Goal: Task Accomplishment & Management: Manage account settings

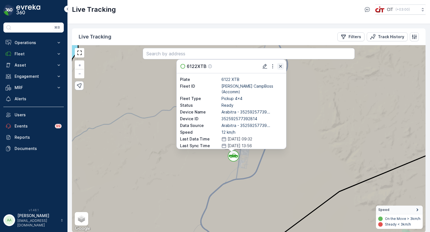
click at [282, 65] on icon "button" at bounding box center [280, 66] width 3 height 3
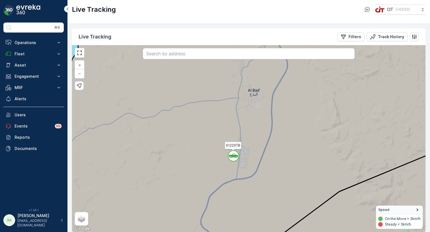
click at [363, 87] on icon at bounding box center [248, 139] width 425 height 226
click at [108, 10] on p "Live Tracking" at bounding box center [94, 9] width 44 height 9
click at [22, 55] on p "Fleet" at bounding box center [34, 54] width 38 height 6
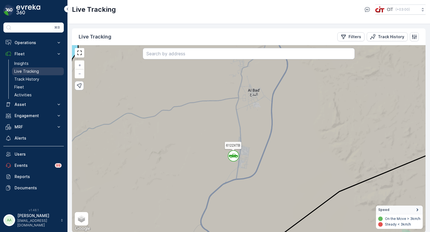
click at [24, 67] on link "Live Tracking" at bounding box center [38, 71] width 52 height 8
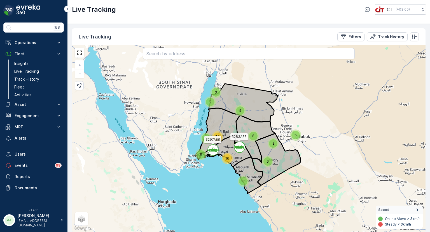
click at [240, 109] on span "5" at bounding box center [241, 110] width 2 height 4
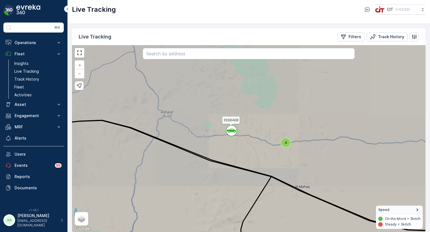
click at [284, 144] on div "4" at bounding box center [286, 142] width 8 height 8
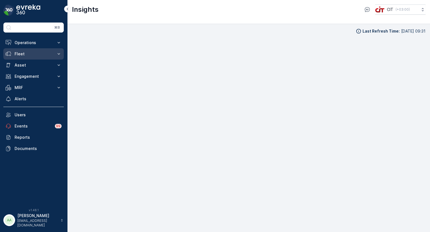
scroll to position [4, 0]
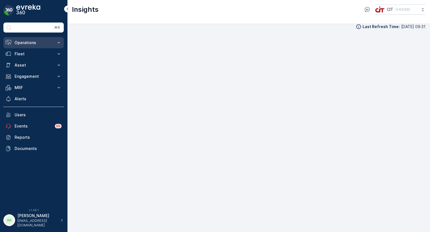
click at [28, 39] on button "Operations" at bounding box center [33, 42] width 61 height 11
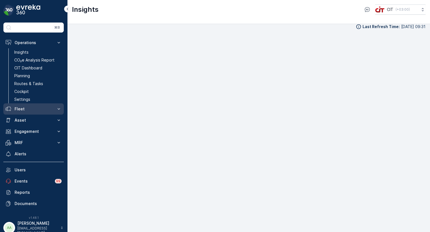
click at [16, 109] on p "Fleet" at bounding box center [34, 109] width 38 height 6
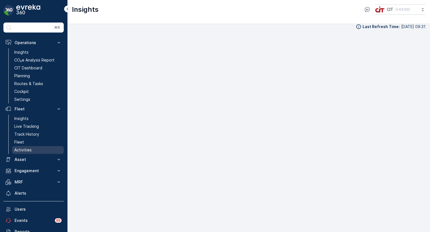
click at [25, 148] on p "Activities" at bounding box center [22, 150] width 17 height 6
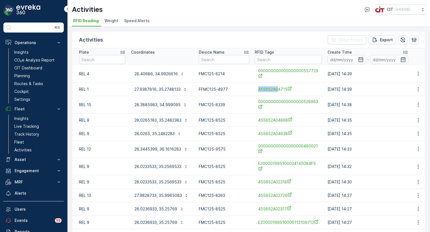
drag, startPoint x: 257, startPoint y: 88, endPoint x: 277, endPoint y: 92, distance: 20.5
click at [277, 92] on div "455652A04715" at bounding box center [288, 88] width 67 height 9
copy span "455652A0"
click at [266, 61] on input "text" at bounding box center [288, 59] width 67 height 9
paste input "455652A0"
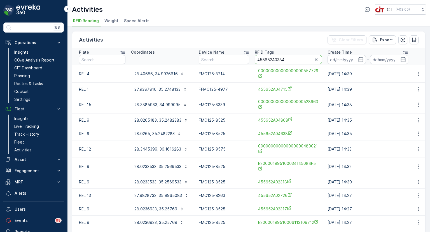
type input "455652A03840"
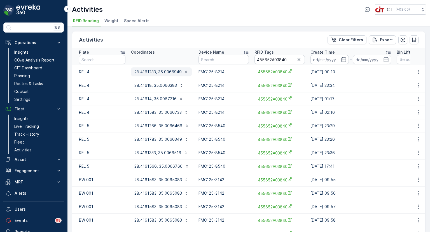
click at [161, 71] on p "28.4161233, 35.0066949" at bounding box center [158, 72] width 47 height 6
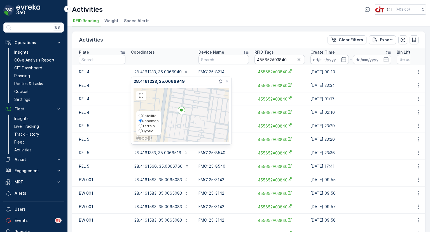
click at [148, 130] on span "Hybrid" at bounding box center [147, 130] width 11 height 4
click at [142, 130] on input "Hybrid" at bounding box center [141, 131] width 4 height 4
radio input "true"
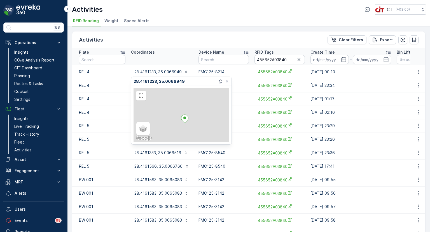
drag, startPoint x: 173, startPoint y: 117, endPoint x: 188, endPoint y: 123, distance: 16.2
click at [188, 123] on div at bounding box center [184, 119] width 7 height 10
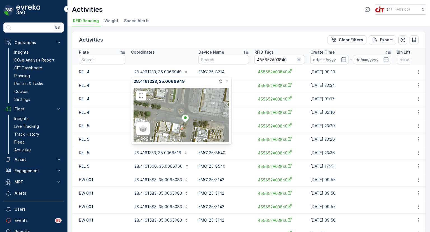
click at [224, 25] on ul "RFID Reading Weight Speed Alerts" at bounding box center [246, 22] width 349 height 10
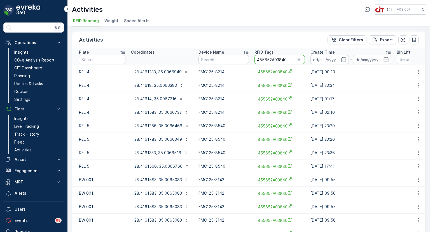
drag, startPoint x: 284, startPoint y: 60, endPoint x: 276, endPoint y: 61, distance: 8.8
click at [276, 61] on input "455652A03840" at bounding box center [280, 59] width 50 height 9
type input "455652A01936"
click at [152, 71] on p "28.41987, 35.0074599" at bounding box center [156, 72] width 43 height 6
drag, startPoint x: 287, startPoint y: 59, endPoint x: 277, endPoint y: 62, distance: 10.7
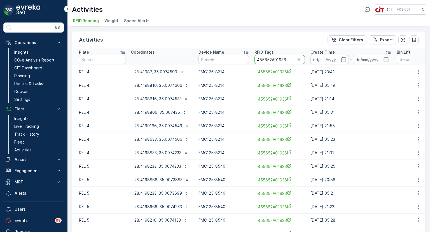
click at [277, 62] on input "455652A01936" at bounding box center [280, 59] width 50 height 9
type input "455652A01093"
click at [153, 73] on p "28.47345, 35.00148" at bounding box center [154, 72] width 38 height 6
drag, startPoint x: 288, startPoint y: 61, endPoint x: 276, endPoint y: 62, distance: 12.2
click at [276, 62] on input "455652A01093" at bounding box center [280, 59] width 50 height 9
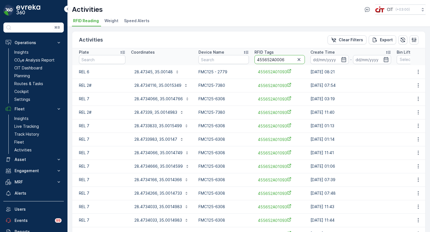
type input "455652A00067"
click at [158, 70] on p "28.5013516, 35.0052383" at bounding box center [158, 72] width 47 height 6
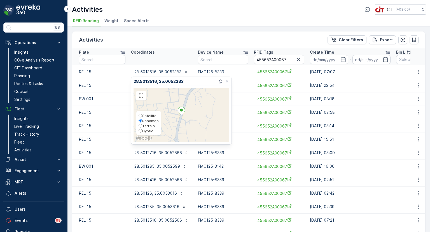
click at [144, 131] on span "Hybrid" at bounding box center [147, 130] width 11 height 4
click at [142, 131] on input "Hybrid" at bounding box center [141, 131] width 4 height 4
radio input "true"
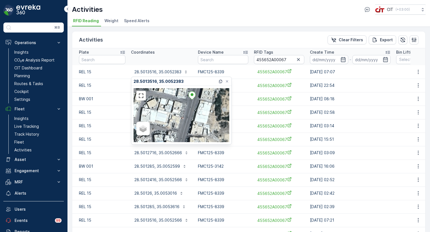
drag, startPoint x: 193, startPoint y: 127, endPoint x: 197, endPoint y: 98, distance: 29.1
click at [197, 98] on div "Satellite Roadmap Terrain Hybrid Leaflet Keyboard shortcuts Map Data Map data ©…" at bounding box center [182, 115] width 96 height 54
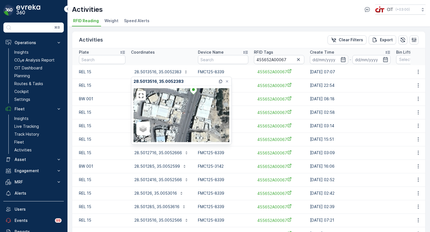
drag, startPoint x: 196, startPoint y: 117, endPoint x: 194, endPoint y: 99, distance: 18.0
click at [194, 100] on div "Satellite Roadmap Terrain Hybrid Leaflet Keyboard shortcuts Map Data Map data ©…" at bounding box center [182, 115] width 96 height 54
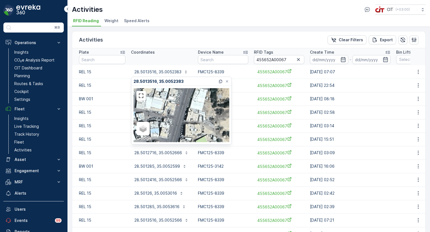
drag, startPoint x: 186, startPoint y: 119, endPoint x: 175, endPoint y: 135, distance: 19.0
click at [175, 135] on div "Satellite Roadmap Terrain Hybrid Leaflet Keyboard shortcuts Map Data Map data ©…" at bounding box center [182, 115] width 96 height 54
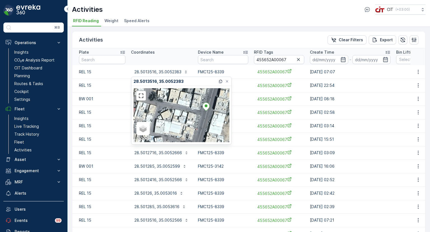
drag, startPoint x: 180, startPoint y: 109, endPoint x: 205, endPoint y: 127, distance: 30.4
click at [205, 127] on div "Satellite Roadmap Terrain Hybrid Leaflet Keyboard shortcuts Map Data Map data ©…" at bounding box center [182, 115] width 96 height 54
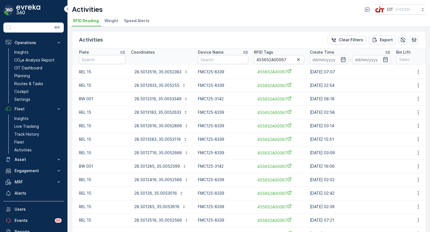
click at [170, 40] on div "Activities Clear Filters Export" at bounding box center [248, 39] width 353 height 17
drag, startPoint x: 287, startPoint y: 61, endPoint x: 277, endPoint y: 63, distance: 10.1
click at [277, 63] on input "455652A00067" at bounding box center [279, 59] width 50 height 9
type input "455652A00302"
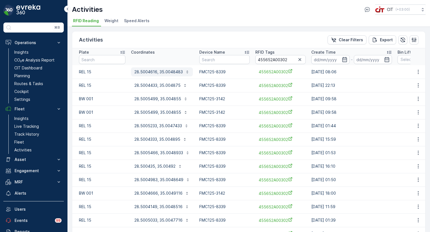
click at [158, 72] on p "28.5004616, 35.0048483" at bounding box center [159, 72] width 48 height 6
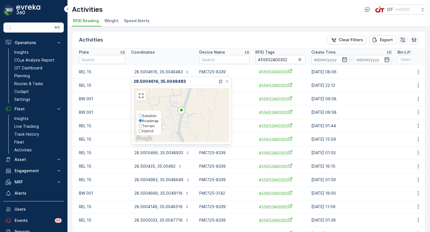
click at [146, 131] on span "Hybrid" at bounding box center [147, 130] width 11 height 4
click at [142, 131] on input "Hybrid" at bounding box center [141, 131] width 4 height 4
radio input "true"
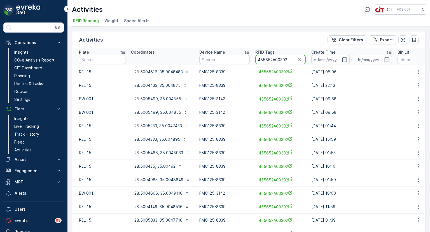
drag, startPoint x: 290, startPoint y: 61, endPoint x: 277, endPoint y: 62, distance: 13.6
click at [277, 62] on input "455652A00302" at bounding box center [281, 59] width 50 height 9
type input "455652A03701"
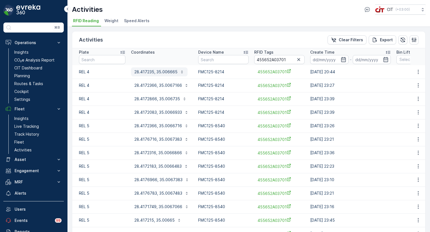
click at [167, 74] on p "28.417235, 35.006665" at bounding box center [156, 72] width 43 height 6
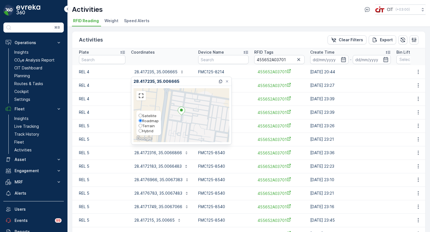
click at [142, 130] on span "Hybrid" at bounding box center [147, 130] width 11 height 4
click at [142, 130] on input "Hybrid" at bounding box center [141, 131] width 4 height 4
radio input "true"
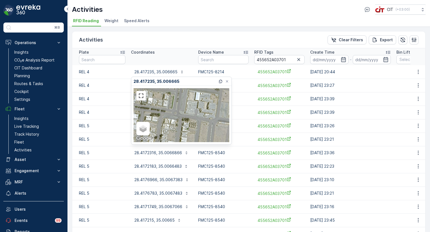
drag, startPoint x: 198, startPoint y: 128, endPoint x: 196, endPoint y: 97, distance: 31.5
click at [196, 97] on div "Satellite Roadmap Terrain Hybrid Leaflet Keyboard shortcuts Map Data Map data ©…" at bounding box center [182, 115] width 96 height 54
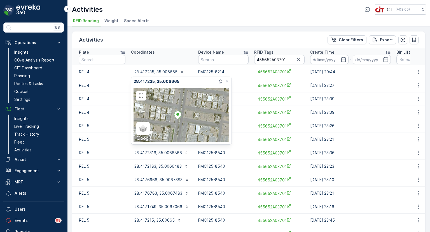
drag, startPoint x: 189, startPoint y: 100, endPoint x: 189, endPoint y: 133, distance: 33.1
click at [189, 133] on div "Satellite Roadmap Terrain Hybrid Leaflet Keyboard shortcuts Map Data Map data ©…" at bounding box center [182, 115] width 96 height 54
click at [190, 41] on div "Activities Clear Filters Export" at bounding box center [248, 39] width 353 height 17
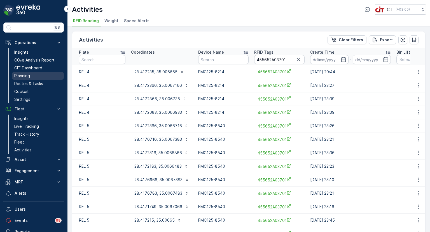
click at [24, 77] on p "Planning" at bounding box center [22, 76] width 16 height 6
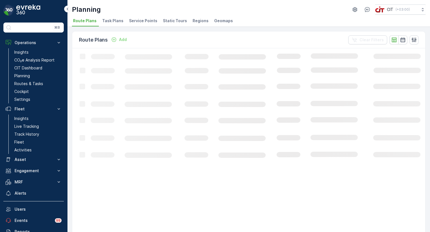
click at [135, 22] on span "Service Points" at bounding box center [143, 21] width 28 height 6
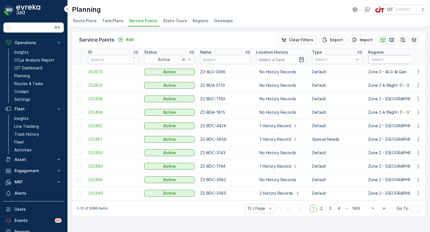
click at [383, 60] on div at bounding box center [401, 59] width 61 height 4
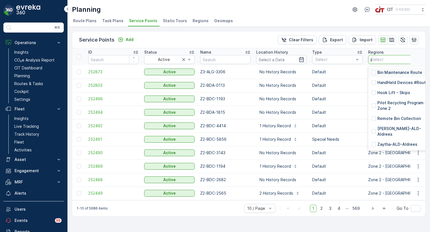
type input "pi"
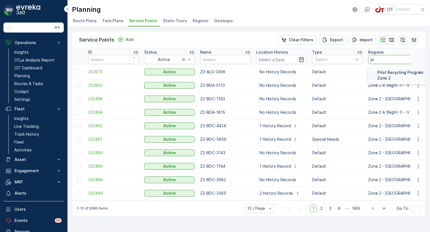
click at [393, 76] on p "Pilot Recycling Program - Zone 2" at bounding box center [407, 75] width 59 height 11
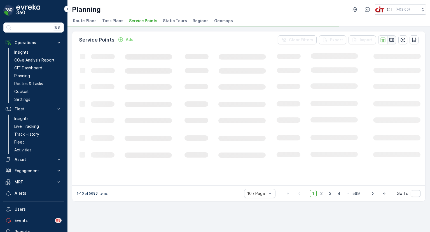
click at [393, 38] on icon "button" at bounding box center [392, 40] width 6 height 6
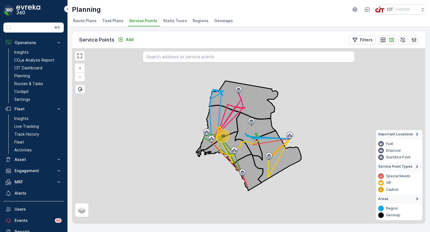
click at [220, 137] on div "38" at bounding box center [223, 135] width 12 height 12
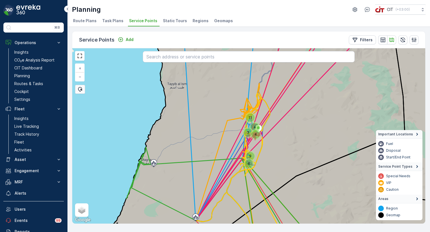
click at [248, 161] on div "6" at bounding box center [249, 163] width 8 height 8
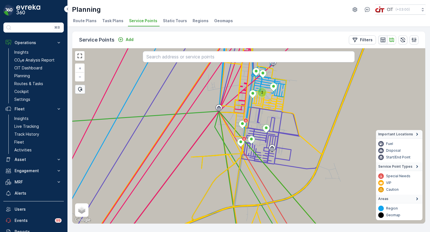
click at [384, 38] on icon "button" at bounding box center [384, 40] width 6 height 6
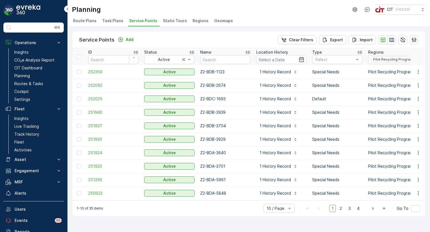
click at [393, 40] on icon "button" at bounding box center [392, 40] width 5 height 4
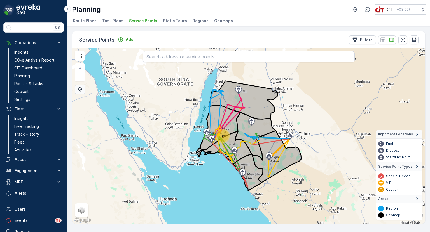
click at [223, 138] on div "38" at bounding box center [223, 135] width 12 height 12
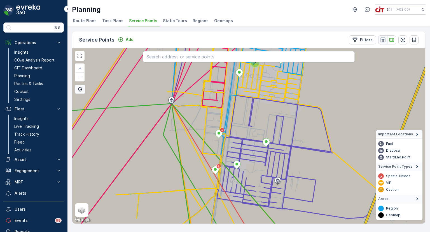
click at [383, 40] on icon "button" at bounding box center [384, 40] width 6 height 6
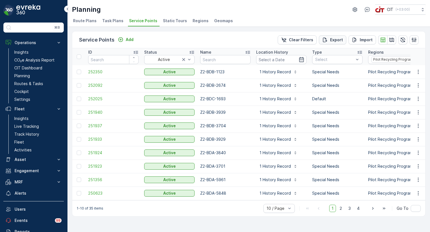
click at [332, 40] on p "Export" at bounding box center [336, 40] width 13 height 6
click at [361, 31] on span "reports" at bounding box center [385, 30] width 66 height 6
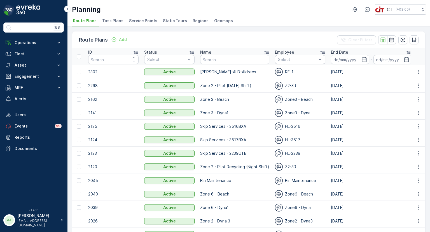
click at [298, 60] on div at bounding box center [298, 59] width 40 height 4
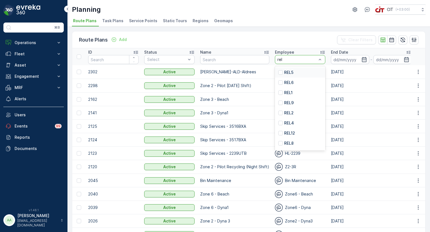
type input "rel2"
click at [291, 71] on p "REL2" at bounding box center [289, 73] width 10 height 6
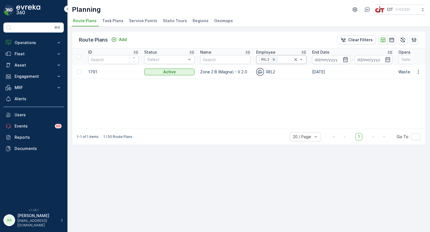
click at [275, 60] on icon "Remove REL2" at bounding box center [274, 59] width 4 height 4
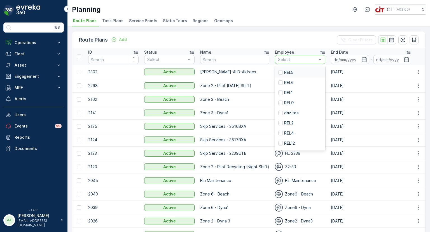
click at [281, 59] on div at bounding box center [298, 59] width 40 height 4
type input "rel6"
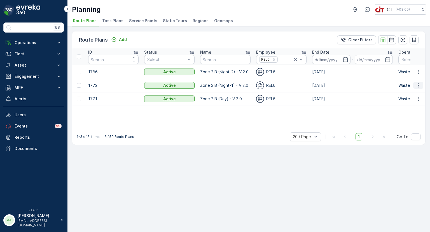
click at [418, 84] on icon "button" at bounding box center [419, 85] width 6 height 6
click at [409, 95] on span "Edit Route Plan" at bounding box center [413, 94] width 29 height 6
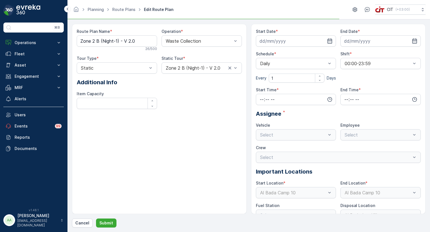
type input "06.10.2024"
type input "31.12.2026"
type input "18:01"
type input "23:59"
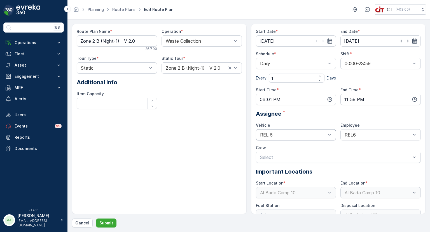
click at [290, 136] on div at bounding box center [294, 134] width 68 height 5
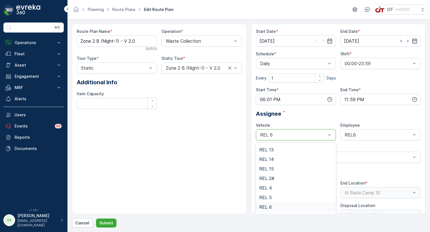
scroll to position [80, 0]
click at [272, 191] on div "REL 7" at bounding box center [297, 191] width 74 height 5
click at [359, 133] on div at bounding box center [378, 134] width 68 height 5
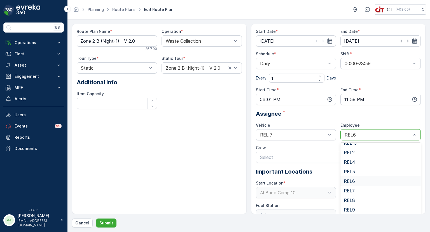
scroll to position [84, 0]
click at [352, 187] on span "REL7" at bounding box center [349, 188] width 11 height 5
click at [110, 222] on p "Submit" at bounding box center [106, 223] width 14 height 6
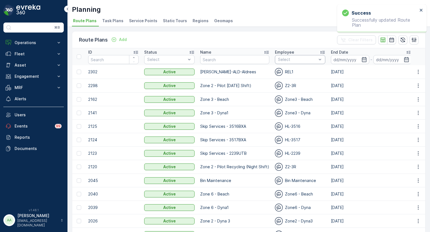
click at [287, 61] on div at bounding box center [298, 59] width 40 height 4
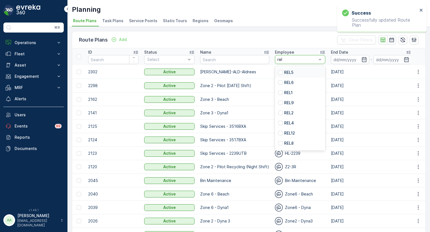
type input "rel6"
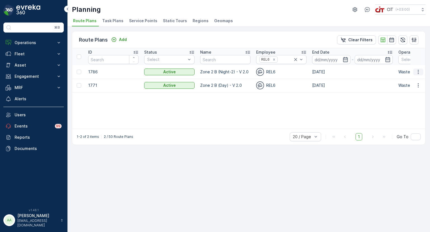
click at [419, 71] on icon "button" at bounding box center [419, 72] width 6 height 6
click at [410, 81] on span "Edit Route Plan" at bounding box center [413, 80] width 29 height 6
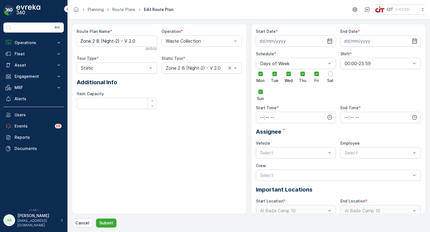
type input "07.10.2024"
type input "31.12.2026"
type input "01:00"
type input "06:00"
click at [274, 151] on div at bounding box center [294, 152] width 68 height 5
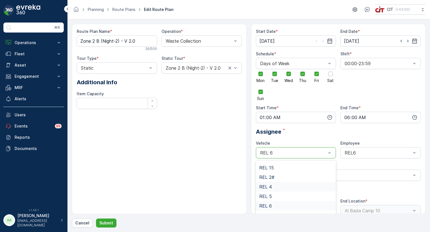
scroll to position [84, 0]
click at [274, 204] on div "REL 7" at bounding box center [297, 205] width 74 height 5
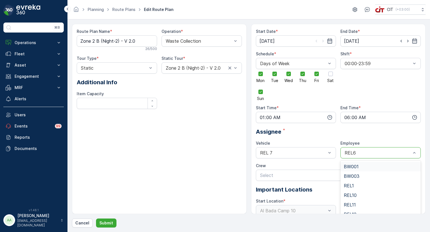
click at [363, 153] on div at bounding box center [378, 152] width 68 height 5
click at [357, 203] on div "REL7" at bounding box center [381, 206] width 80 height 10
click at [110, 224] on p "Submit" at bounding box center [106, 223] width 14 height 6
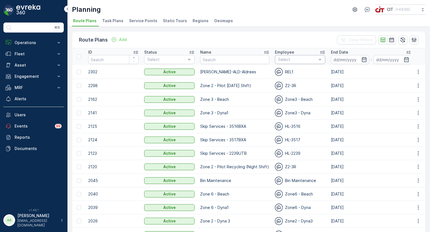
click at [284, 61] on div at bounding box center [298, 59] width 40 height 4
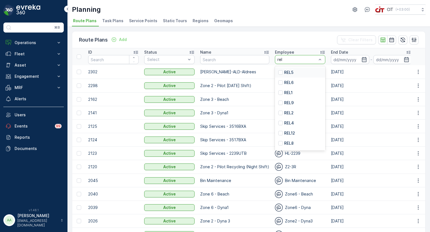
type input "rel6"
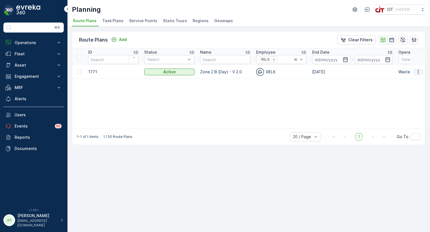
click at [418, 71] on icon "button" at bounding box center [419, 72] width 6 height 6
click at [415, 78] on span "Edit Route Plan" at bounding box center [413, 80] width 29 height 6
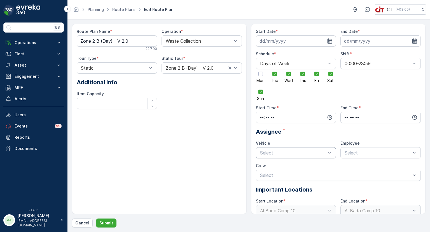
type input "06.10.2024"
type input "31.12.2026"
type input "06:01"
type input "17:59"
click at [290, 152] on div at bounding box center [294, 152] width 68 height 5
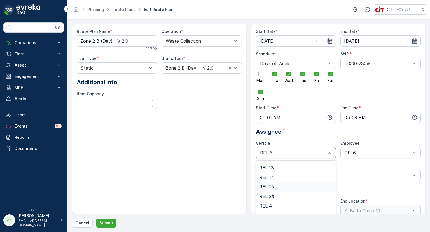
scroll to position [84, 0]
click at [273, 203] on div "REL 7" at bounding box center [297, 205] width 74 height 5
click at [364, 149] on div "REL6" at bounding box center [381, 152] width 80 height 11
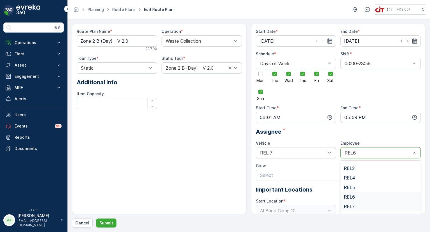
click at [355, 205] on div "REL7" at bounding box center [381, 205] width 74 height 5
click at [108, 223] on p "Submit" at bounding box center [106, 223] width 14 height 6
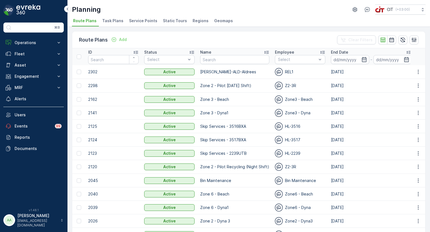
click at [156, 19] on li "Service Points" at bounding box center [144, 22] width 32 height 10
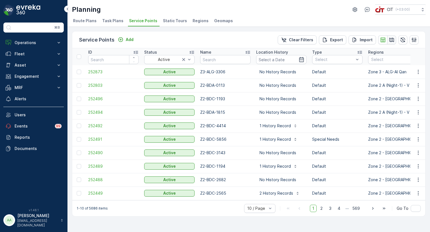
click at [392, 39] on icon "button" at bounding box center [392, 40] width 6 height 6
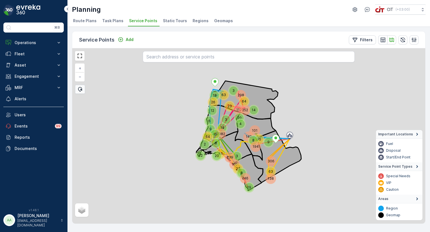
click at [135, 22] on span "Service Points" at bounding box center [143, 21] width 28 height 6
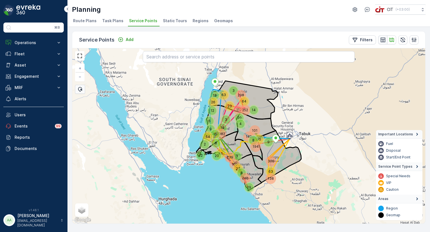
click at [383, 39] on icon "button" at bounding box center [384, 40] width 6 height 6
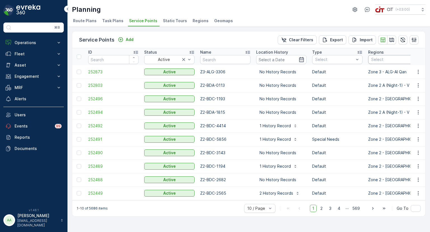
click at [383, 57] on div at bounding box center [401, 59] width 61 height 4
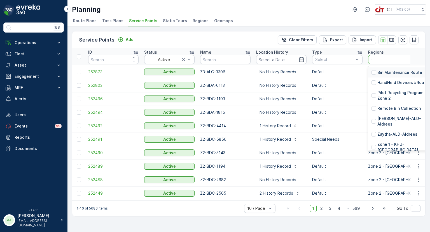
type input "re"
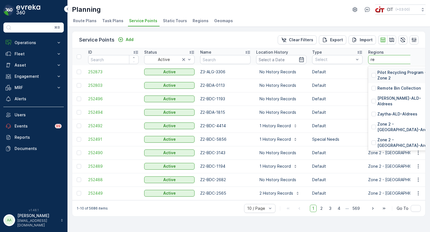
click at [392, 73] on p "Pilot Recycling Program - Zone 2" at bounding box center [407, 75] width 59 height 11
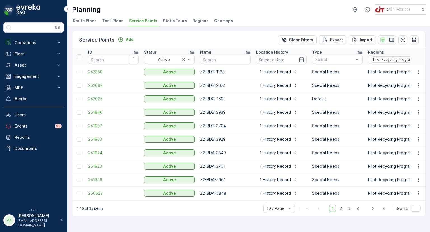
click at [392, 41] on icon "button" at bounding box center [392, 40] width 5 height 4
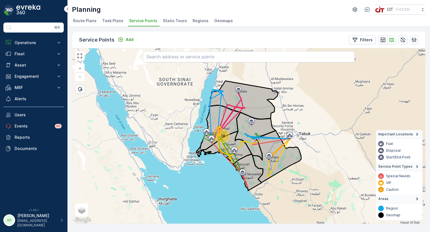
click at [223, 133] on div "38" at bounding box center [223, 135] width 12 height 12
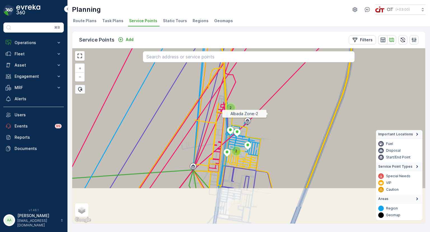
drag, startPoint x: 261, startPoint y: 171, endPoint x: 269, endPoint y: 109, distance: 62.2
click at [269, 109] on icon at bounding box center [255, 83] width 426 height 212
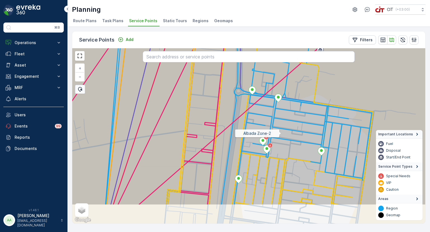
drag, startPoint x: 281, startPoint y: 170, endPoint x: 281, endPoint y: 133, distance: 36.7
click at [281, 133] on icon at bounding box center [249, 99] width 426 height 212
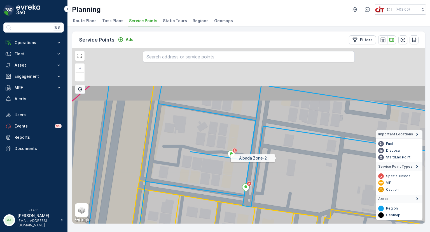
drag, startPoint x: 320, startPoint y: 87, endPoint x: 257, endPoint y: 191, distance: 121.3
click at [257, 191] on icon at bounding box center [217, 191] width 426 height 212
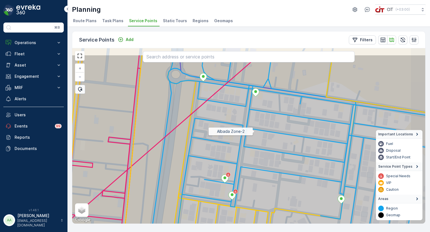
drag, startPoint x: 259, startPoint y: 96, endPoint x: 249, endPoint y: 158, distance: 62.7
click at [249, 158] on icon at bounding box center [247, 160] width 426 height 212
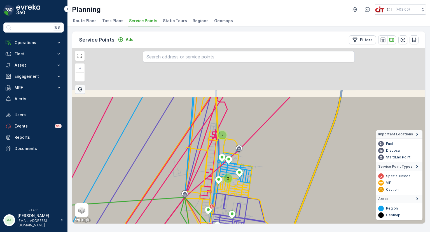
drag, startPoint x: 194, startPoint y: 77, endPoint x: 230, endPoint y: 148, distance: 80.0
click at [230, 148] on icon at bounding box center [283, 202] width 426 height 212
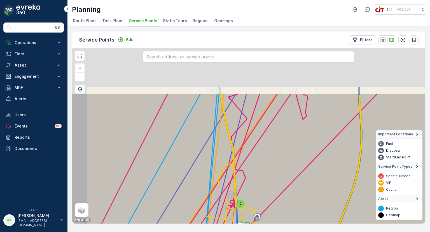
drag, startPoint x: 225, startPoint y: 78, endPoint x: 244, endPoint y: 147, distance: 71.9
click at [243, 146] on icon at bounding box center [266, 199] width 426 height 212
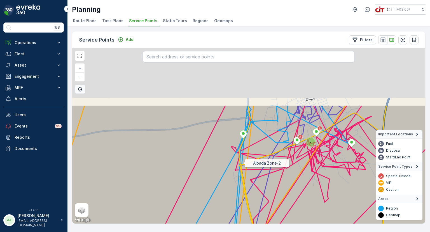
drag, startPoint x: 225, startPoint y: 87, endPoint x: 244, endPoint y: 166, distance: 82.0
click at [244, 166] on icon at bounding box center [268, 211] width 426 height 212
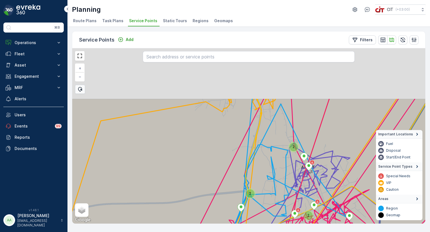
drag, startPoint x: 257, startPoint y: 100, endPoint x: 253, endPoint y: 173, distance: 73.8
click at [253, 173] on icon at bounding box center [246, 204] width 426 height 212
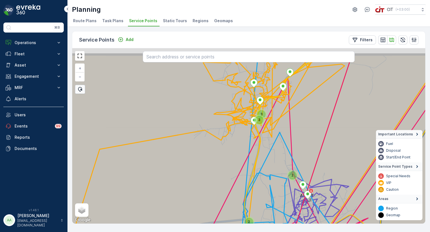
drag, startPoint x: 256, startPoint y: 118, endPoint x: 254, endPoint y: 138, distance: 20.2
click at [254, 138] on icon at bounding box center [248, 158] width 426 height 212
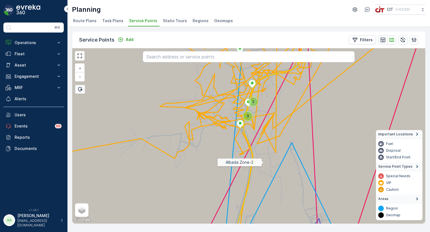
drag, startPoint x: 264, startPoint y: 162, endPoint x: 241, endPoint y: 79, distance: 86.0
click at [251, 117] on icon at bounding box center [249, 136] width 426 height 212
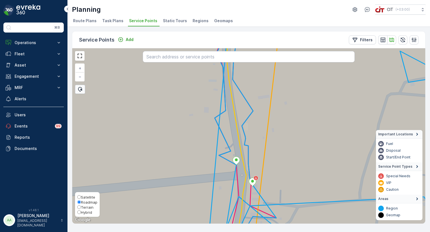
click at [80, 210] on input "Hybrid" at bounding box center [79, 212] width 4 height 4
radio input "true"
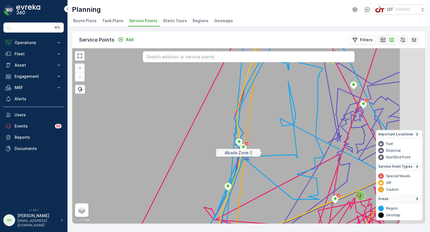
drag, startPoint x: 341, startPoint y: 169, endPoint x: 187, endPoint y: 136, distance: 157.0
click at [187, 136] on icon at bounding box center [188, 124] width 426 height 212
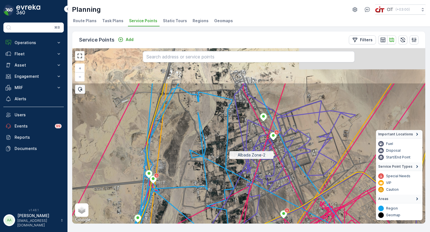
drag, startPoint x: 273, startPoint y: 102, endPoint x: 276, endPoint y: 154, distance: 52.8
click at [276, 154] on icon at bounding box center [252, 188] width 426 height 212
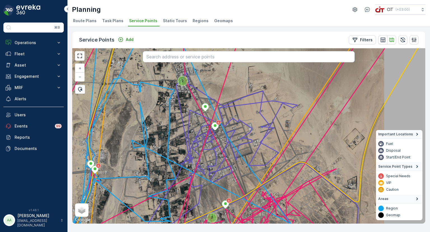
drag, startPoint x: 154, startPoint y: 88, endPoint x: 181, endPoint y: 196, distance: 111.5
click at [181, 196] on icon at bounding box center [249, 136] width 426 height 212
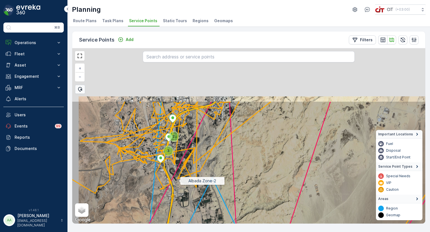
drag, startPoint x: 151, startPoint y: 106, endPoint x: 179, endPoint y: 178, distance: 77.8
click at [179, 178] on icon at bounding box center [275, 207] width 426 height 212
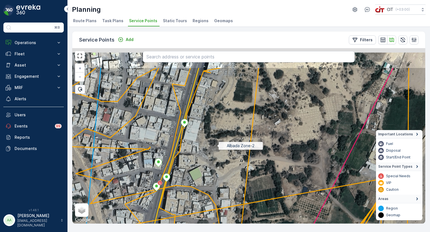
drag, startPoint x: 218, startPoint y: 107, endPoint x: 217, endPoint y: 144, distance: 37.3
click at [217, 144] on icon at bounding box center [248, 173] width 426 height 212
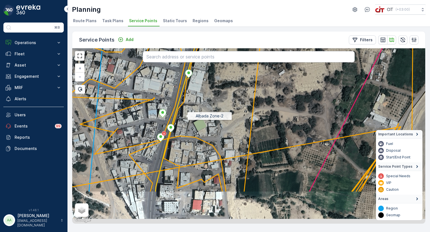
drag, startPoint x: 184, startPoint y: 162, endPoint x: 187, endPoint y: 114, distance: 47.5
click at [187, 114] on icon at bounding box center [253, 86] width 426 height 212
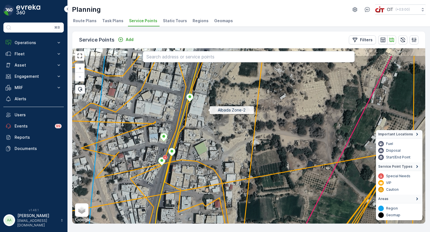
drag, startPoint x: 208, startPoint y: 84, endPoint x: 208, endPoint y: 109, distance: 25.2
click at [208, 109] on icon at bounding box center [249, 161] width 426 height 212
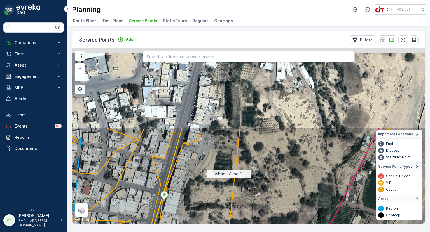
drag, startPoint x: 231, startPoint y: 75, endPoint x: 205, endPoint y: 173, distance: 101.1
click at [205, 173] on icon at bounding box center [224, 233] width 426 height 212
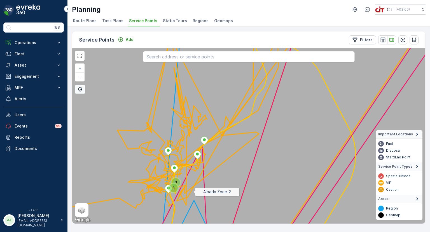
drag, startPoint x: 193, startPoint y: 192, endPoint x: 189, endPoint y: 84, distance: 107.7
click at [189, 85] on icon at bounding box center [250, 135] width 426 height 212
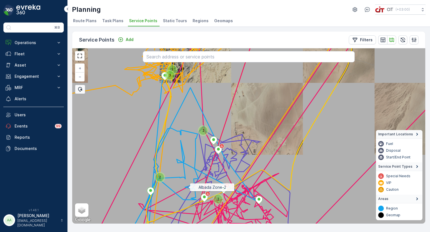
drag, startPoint x: 188, startPoint y: 189, endPoint x: 184, endPoint y: 108, distance: 81.1
click at [186, 119] on icon at bounding box center [249, 135] width 426 height 212
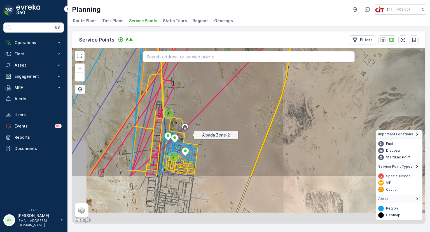
drag, startPoint x: 168, startPoint y: 200, endPoint x: 193, endPoint y: 135, distance: 69.6
click at [193, 135] on icon at bounding box center [274, 71] width 426 height 212
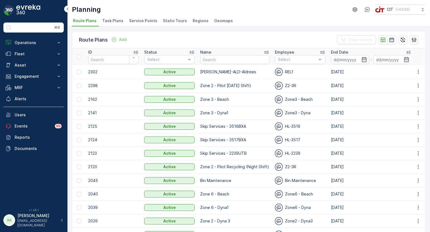
click at [150, 18] on span "Service Points" at bounding box center [143, 21] width 28 height 6
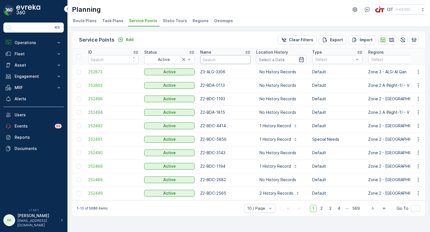
click at [221, 59] on input "text" at bounding box center [225, 59] width 50 height 9
type input "1936"
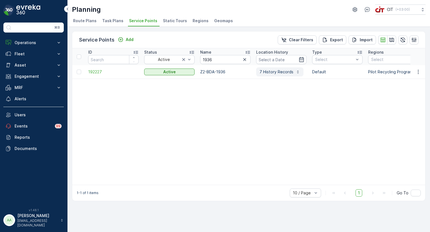
click at [273, 73] on p "7 History Records" at bounding box center [277, 72] width 34 height 6
click at [207, 71] on td "Z2-BDA-1936" at bounding box center [226, 71] width 56 height 13
click at [422, 71] on button "button" at bounding box center [419, 71] width 10 height 7
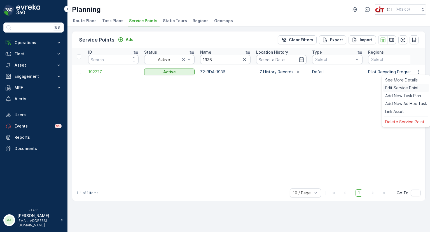
click at [396, 89] on span "Edit Service Point" at bounding box center [403, 88] width 34 height 6
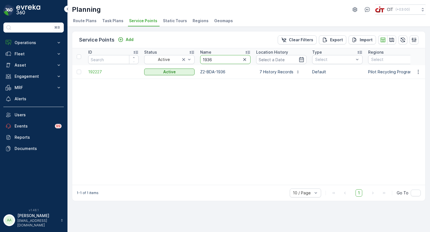
drag, startPoint x: 213, startPoint y: 58, endPoint x: 200, endPoint y: 57, distance: 13.5
click at [200, 57] on th "Name 1936" at bounding box center [226, 56] width 56 height 17
type input "1093"
click at [420, 71] on icon "button" at bounding box center [419, 72] width 6 height 6
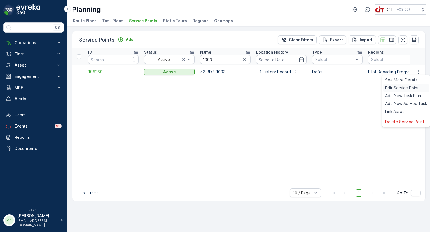
click at [399, 87] on span "Edit Service Point" at bounding box center [403, 88] width 34 height 6
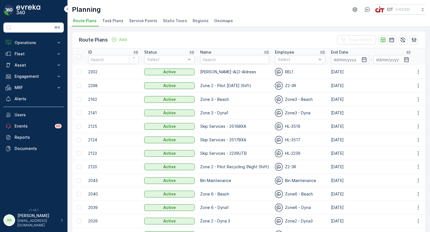
click at [142, 20] on span "Service Points" at bounding box center [143, 21] width 28 height 6
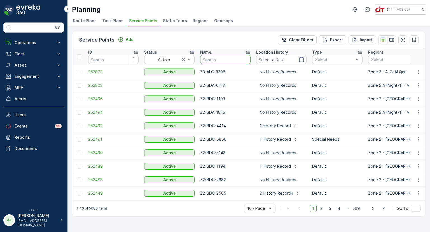
click at [230, 59] on input "text" at bounding box center [225, 59] width 50 height 9
type input "3704"
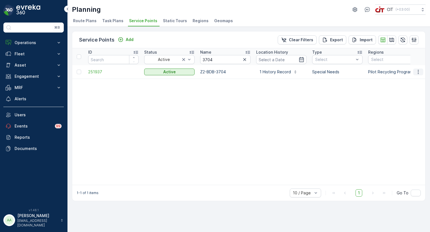
click at [420, 72] on icon "button" at bounding box center [419, 72] width 6 height 6
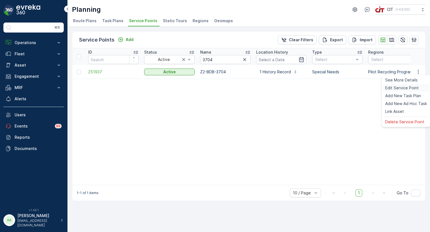
click at [399, 87] on span "Edit Service Point" at bounding box center [403, 88] width 34 height 6
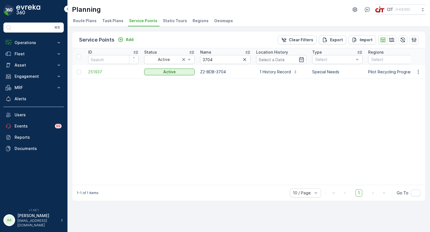
click at [244, 60] on icon "button" at bounding box center [245, 59] width 3 height 3
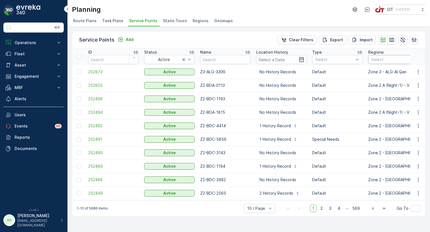
click at [379, 59] on div at bounding box center [401, 59] width 61 height 4
type input "pi"
click at [381, 76] on p "Pilot Recycling Program - Zone 2" at bounding box center [407, 75] width 59 height 11
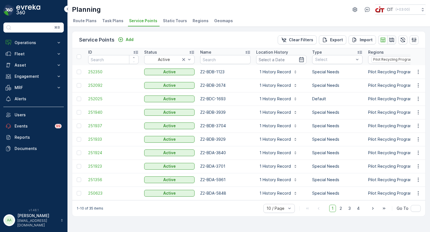
click at [392, 41] on icon "button" at bounding box center [392, 40] width 6 height 6
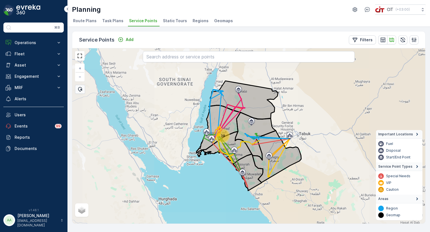
click at [222, 134] on div "38" at bounding box center [223, 135] width 12 height 12
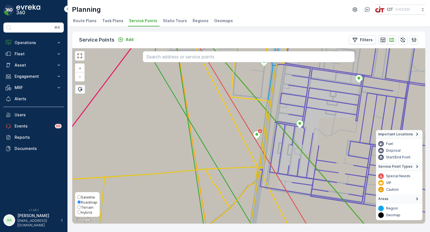
click at [82, 211] on span "Hybrid" at bounding box center [86, 212] width 11 height 4
click at [81, 211] on input "Hybrid" at bounding box center [79, 212] width 4 height 4
radio input "true"
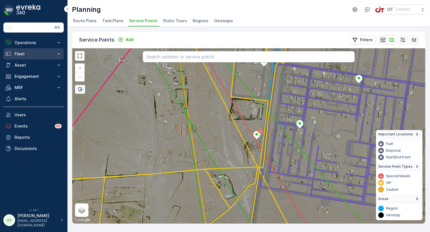
click at [22, 56] on p "Fleet" at bounding box center [34, 54] width 38 height 6
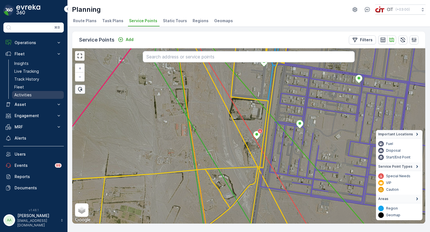
click at [25, 94] on p "Activities" at bounding box center [22, 95] width 17 height 6
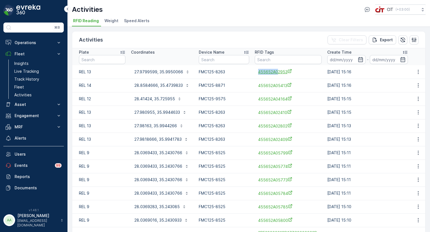
drag, startPoint x: 254, startPoint y: 71, endPoint x: 277, endPoint y: 73, distance: 23.4
click at [277, 73] on td "455652A02953" at bounding box center [288, 71] width 73 height 13
copy span "455652A0"
click at [268, 61] on input "text" at bounding box center [288, 59] width 67 height 9
paste input "455652A0"
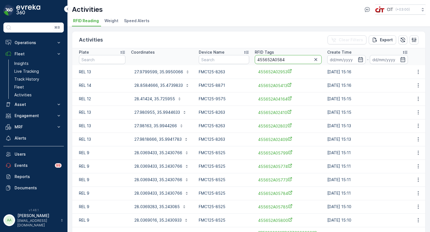
type input "455652A05848"
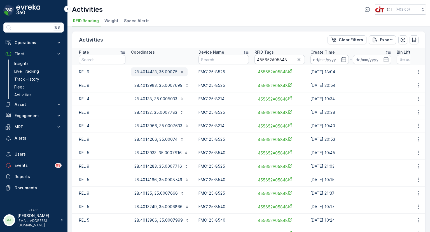
click at [157, 72] on p "28.4014433, 35.00075" at bounding box center [156, 72] width 43 height 6
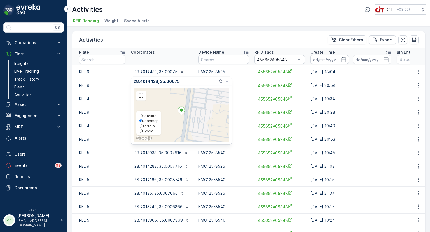
click at [148, 130] on span "Hybrid" at bounding box center [147, 130] width 11 height 4
click at [142, 130] on input "Hybrid" at bounding box center [141, 131] width 4 height 4
radio input "true"
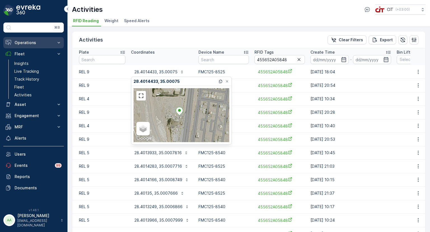
click at [22, 44] on p "Operations" at bounding box center [34, 43] width 38 height 6
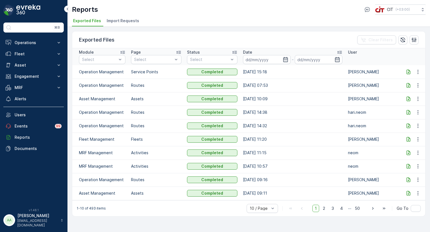
click at [409, 71] on icon at bounding box center [409, 72] width 6 height 6
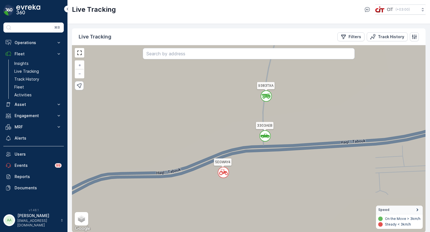
click at [358, 36] on p "Filters" at bounding box center [355, 37] width 13 height 6
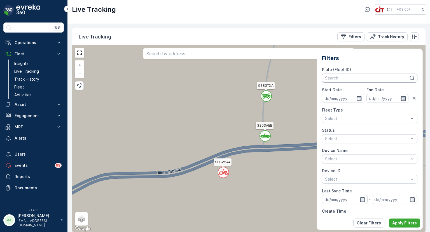
click at [335, 78] on div at bounding box center [367, 78] width 85 height 4
type input "[PERSON_NAME]"
drag, startPoint x: 342, startPoint y: 79, endPoint x: 309, endPoint y: 77, distance: 33.4
click at [309, 77] on div "Live Tracking Filters Track History ` ` ` ` ` ` ` ` ` ` ` ` ` ` ` ` ` ` ` ` ` `…" at bounding box center [249, 129] width 354 height 203
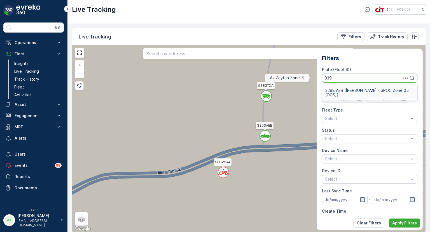
type input "93"
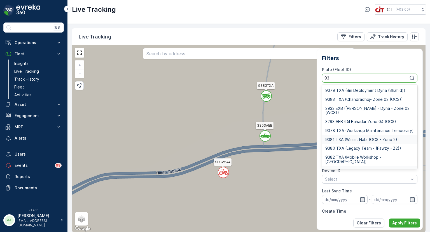
scroll to position [20, 0]
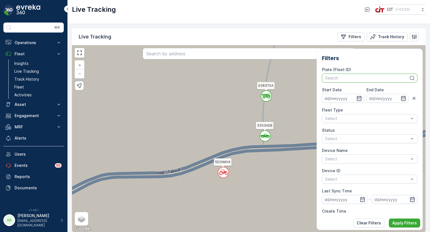
drag, startPoint x: 331, startPoint y: 78, endPoint x: 317, endPoint y: 78, distance: 14.0
click at [317, 78] on div "Filters Plate (Fleet ID) Search Start Date End Date Fleet Type Select Status Se…" at bounding box center [370, 138] width 106 height 181
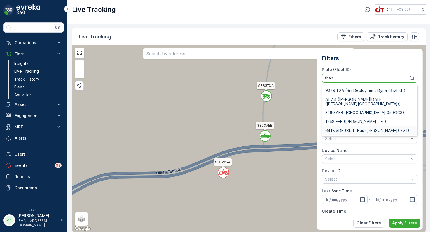
type input "shah"
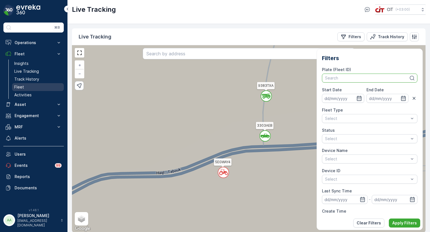
click at [18, 87] on p "Fleet" at bounding box center [19, 87] width 10 height 6
